Goal: Entertainment & Leisure: Consume media (video, audio)

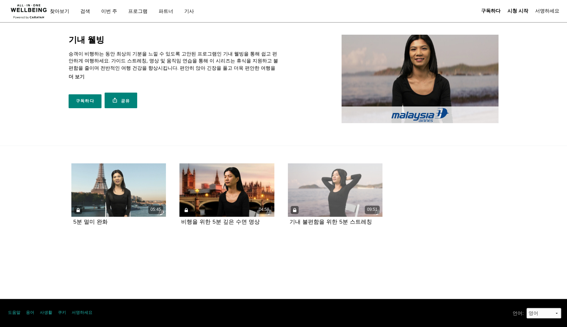
click at [330, 204] on div "09:51" at bounding box center [335, 189] width 95 height 53
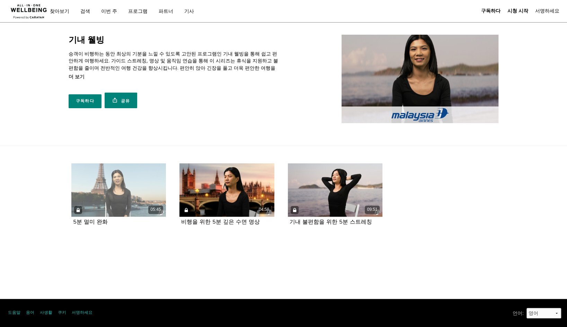
drag, startPoint x: 59, startPoint y: 155, endPoint x: 146, endPoint y: 183, distance: 91.4
click at [146, 183] on section "05:45 5분 멀미 완화 04:58 비행을 위한 5분 깊은 수면 명상 09:51" at bounding box center [283, 200] width 567 height 108
